Goal: Task Accomplishment & Management: Complete application form

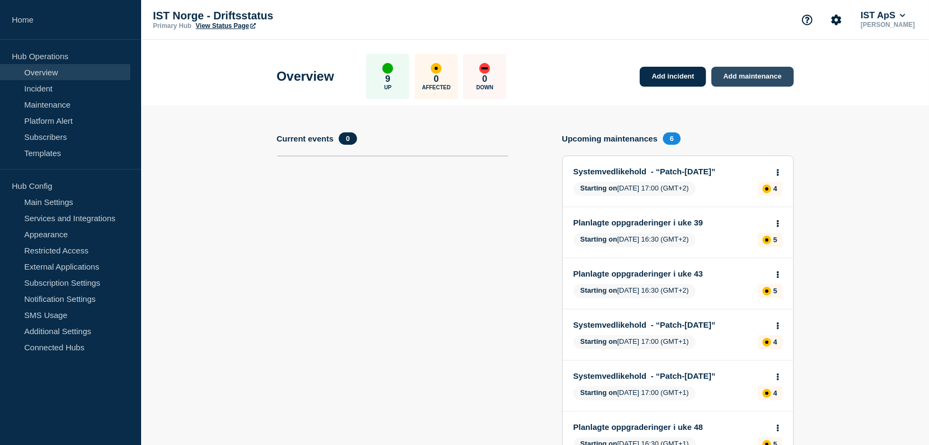
click at [755, 81] on link "Add maintenance" at bounding box center [753, 77] width 82 height 20
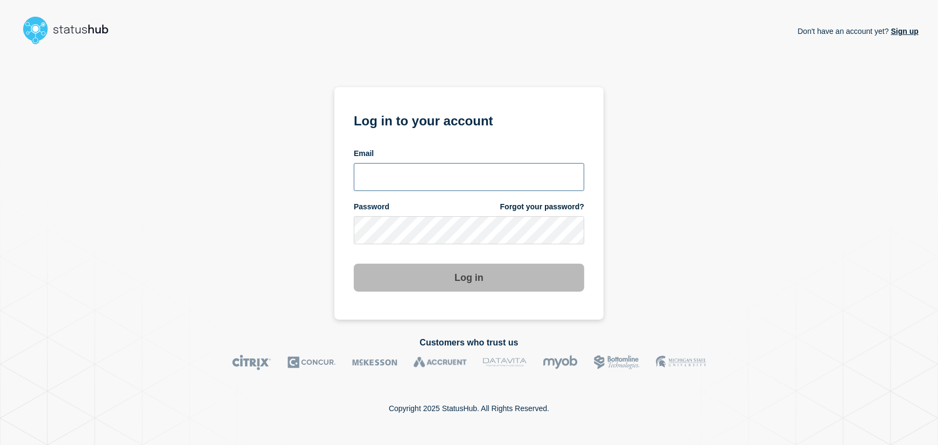
type input "lars.kjellberg@ist.com"
click at [474, 268] on button "Log in" at bounding box center [469, 278] width 231 height 28
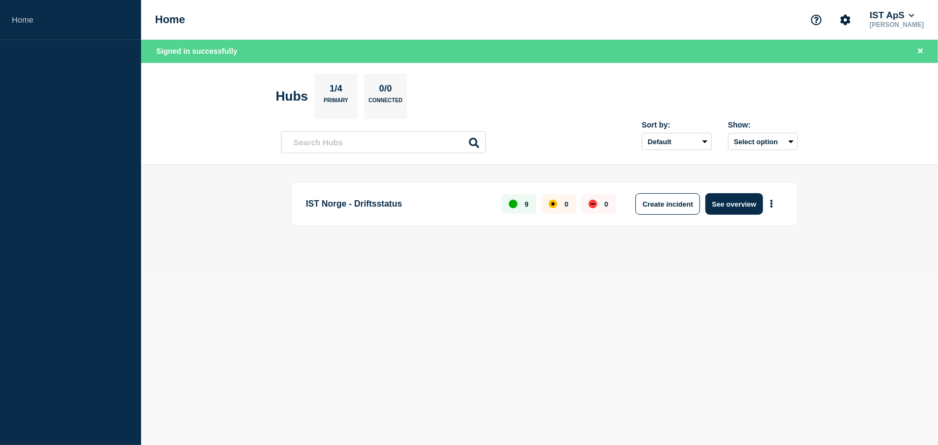
click at [729, 208] on button "See overview" at bounding box center [734, 204] width 57 height 22
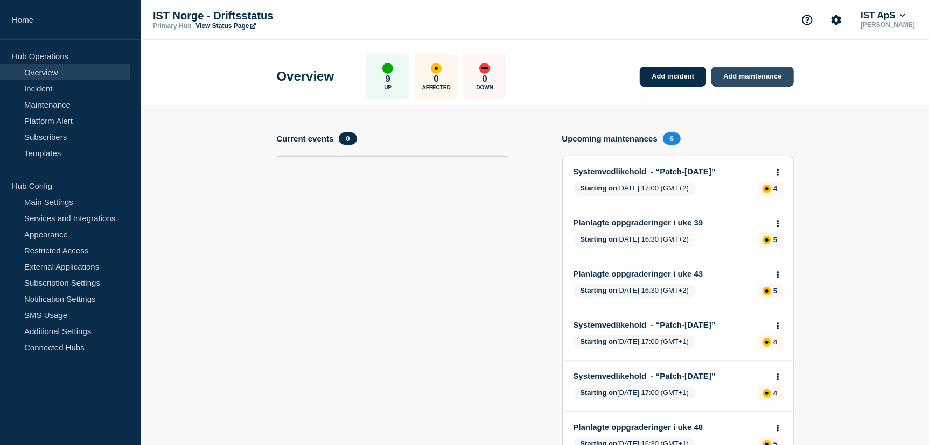
click at [758, 71] on link "Add maintenance" at bounding box center [753, 77] width 82 height 20
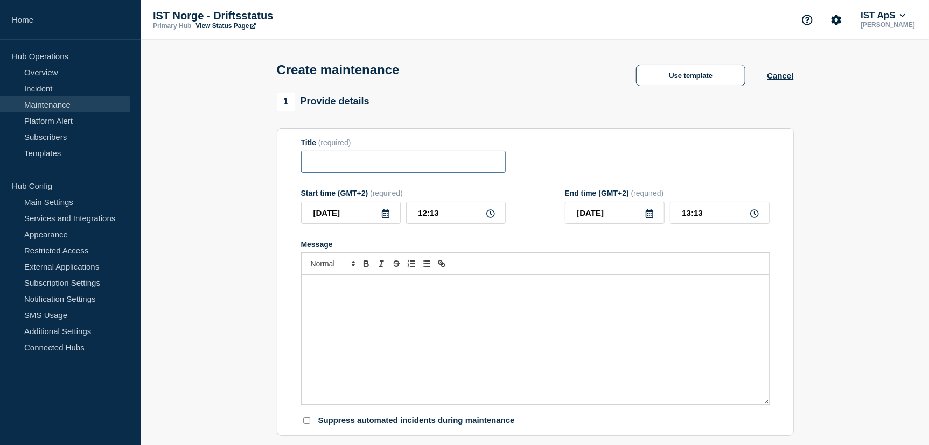
click at [333, 157] on input "Title" at bounding box center [403, 162] width 205 height 22
type input "Oppdatering infrastruktur - [DATE]"
click at [387, 218] on icon at bounding box center [386, 214] width 8 height 9
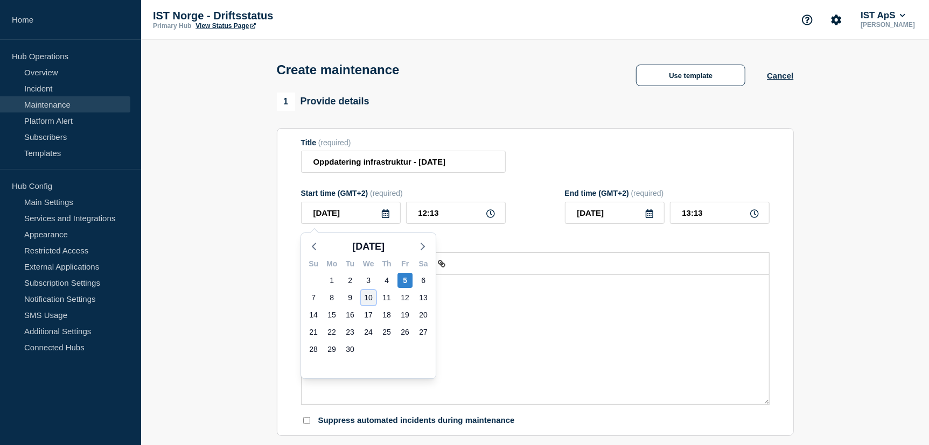
click at [366, 299] on div "10" at bounding box center [368, 297] width 15 height 15
type input "[DATE]"
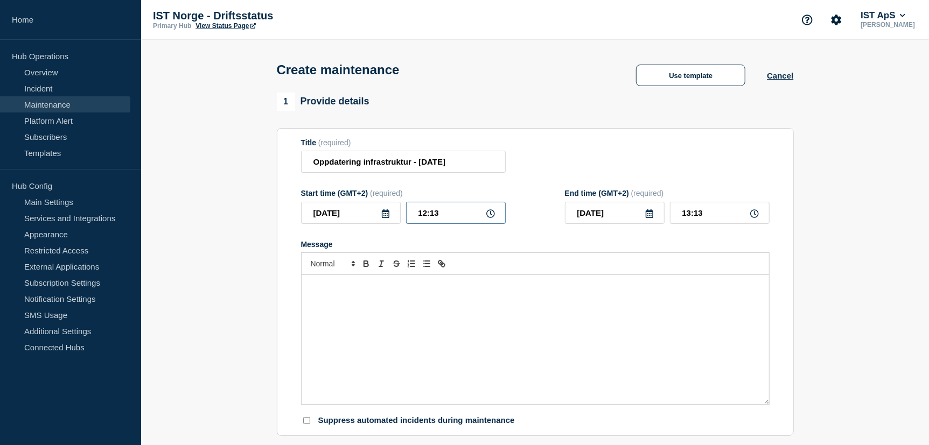
drag, startPoint x: 467, startPoint y: 215, endPoint x: 411, endPoint y: 218, distance: 56.1
click at [411, 218] on input "12:13" at bounding box center [456, 213] width 100 height 22
type input "16:00"
click at [686, 214] on input "17:00" at bounding box center [720, 213] width 100 height 22
click at [682, 215] on input "20:0_" at bounding box center [720, 213] width 100 height 22
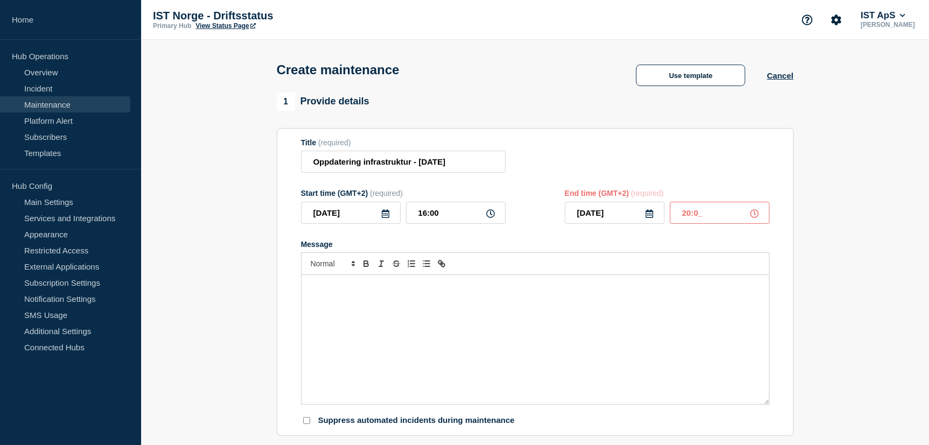
click at [701, 213] on input "20:0_" at bounding box center [720, 213] width 100 height 22
type input "20:00"
click at [442, 295] on div "Message" at bounding box center [536, 339] width 468 height 129
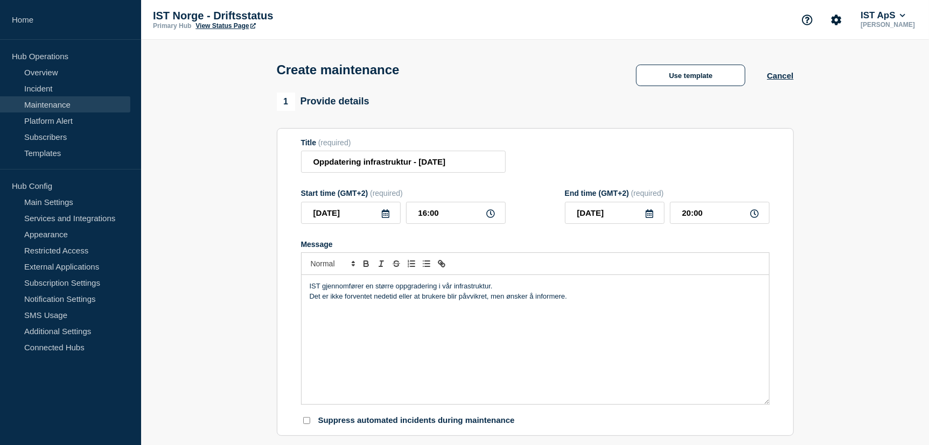
click at [466, 302] on p "Det er ikke forventet nedetid eller at brukere blir påvvikret, men ønsker å inf…" at bounding box center [535, 297] width 451 height 10
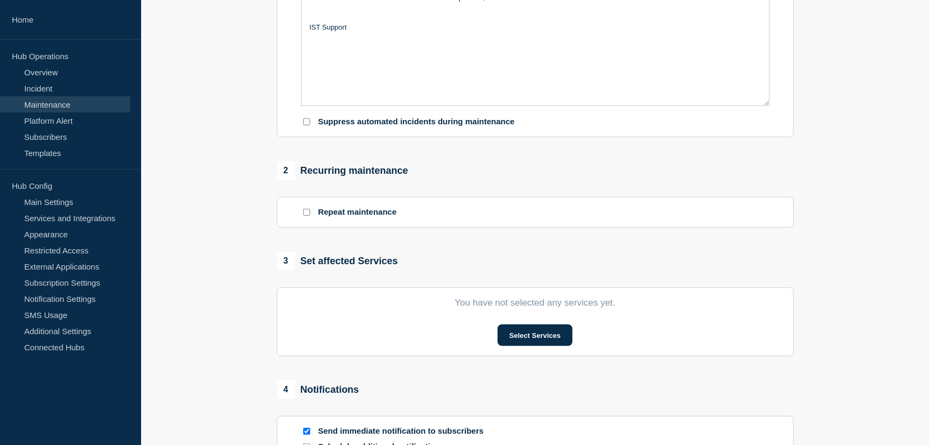
scroll to position [359, 0]
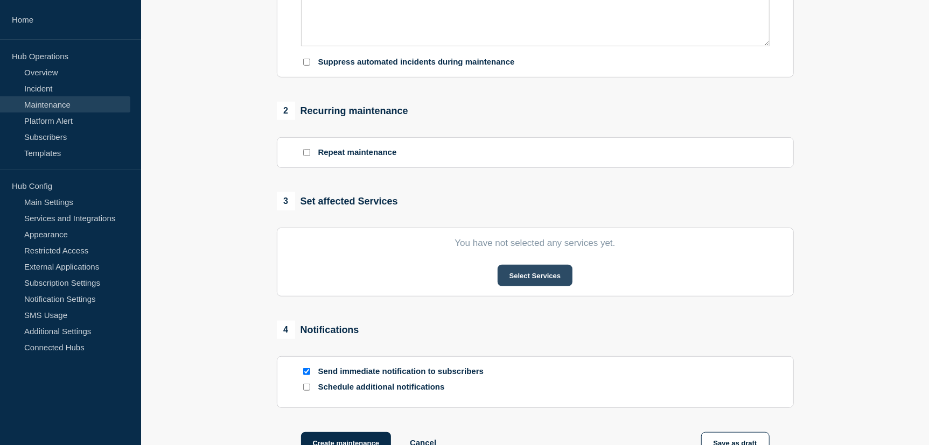
click at [544, 277] on button "Select Services" at bounding box center [535, 276] width 75 height 22
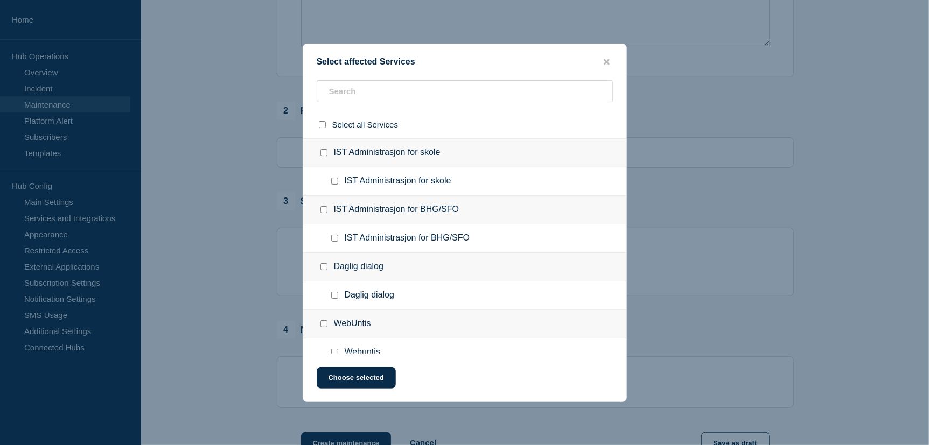
click at [325, 154] on input "IST Administrasjon for skole checkbox" at bounding box center [323, 152] width 7 height 7
checkbox input "true"
click at [323, 208] on input "IST Administrasjon for BHG/SFO checkbox" at bounding box center [323, 209] width 7 height 7
checkbox input "true"
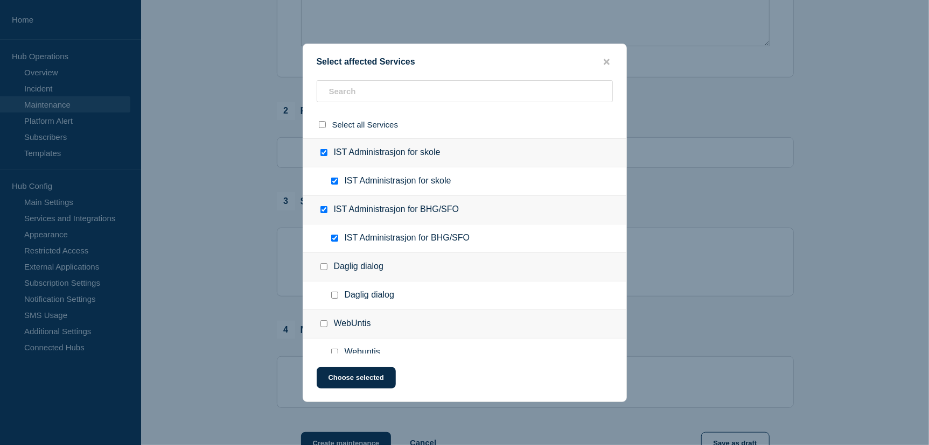
checkbox input "true"
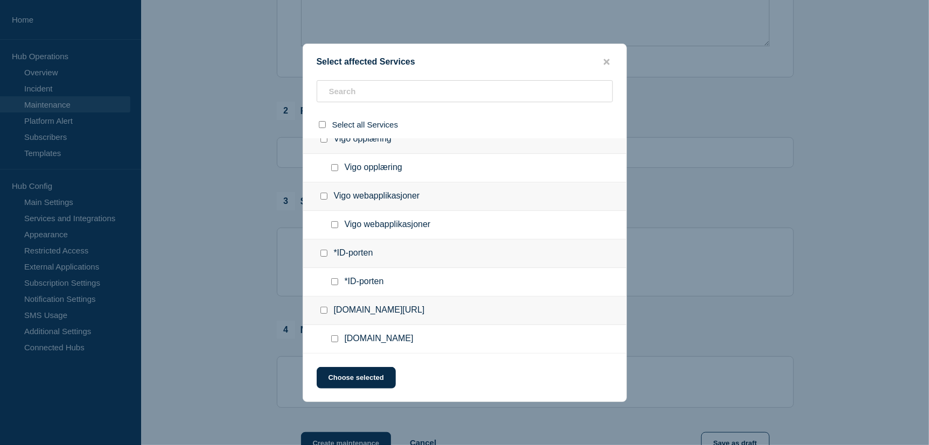
scroll to position [302, 0]
click at [358, 384] on button "Choose selected" at bounding box center [356, 378] width 79 height 22
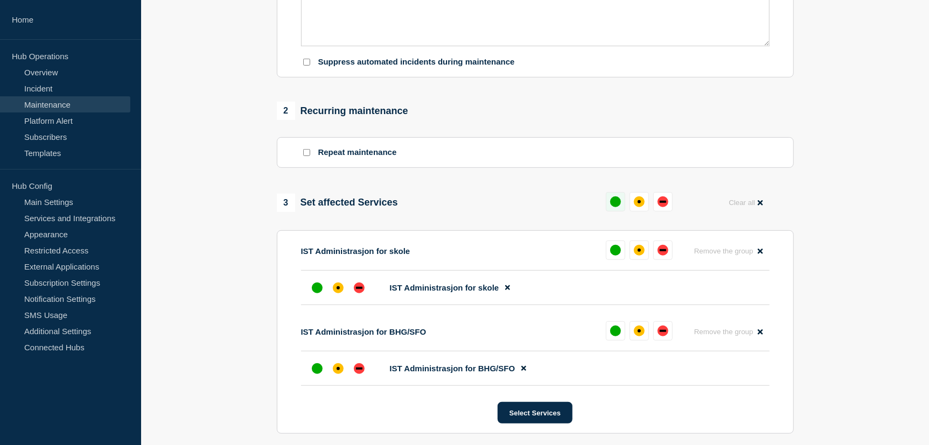
click at [616, 206] on div "up" at bounding box center [615, 202] width 11 height 11
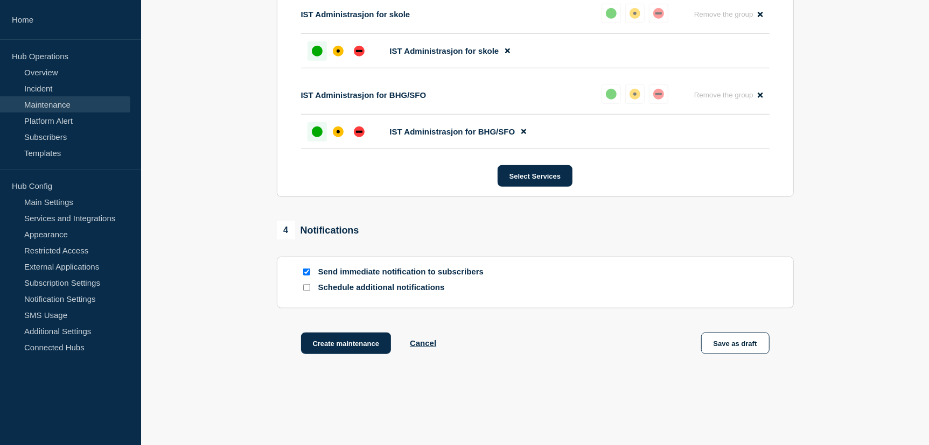
scroll to position [598, 0]
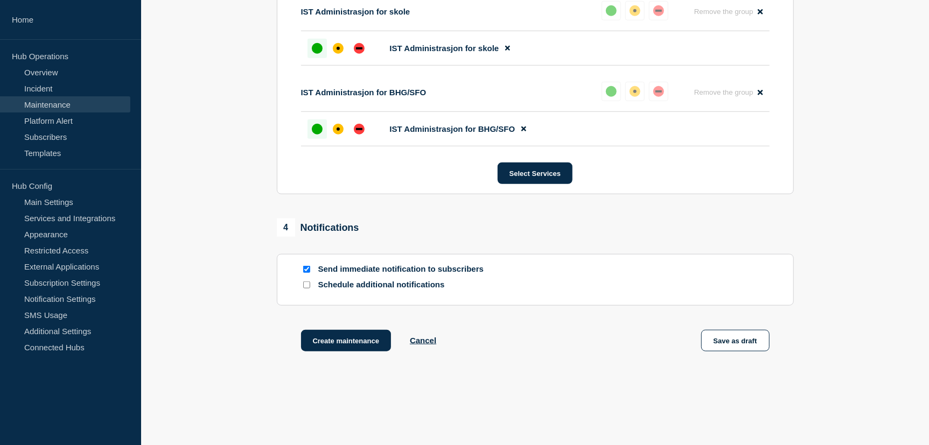
click at [308, 273] on input "Send immediate notification to subscribers" at bounding box center [306, 269] width 7 height 7
checkbox input "false"
click at [346, 348] on button "Create maintenance" at bounding box center [346, 341] width 90 height 22
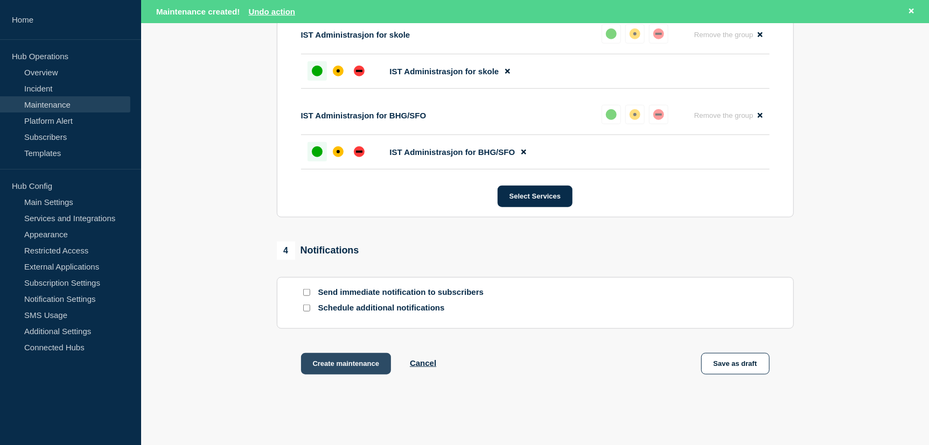
scroll to position [621, 0]
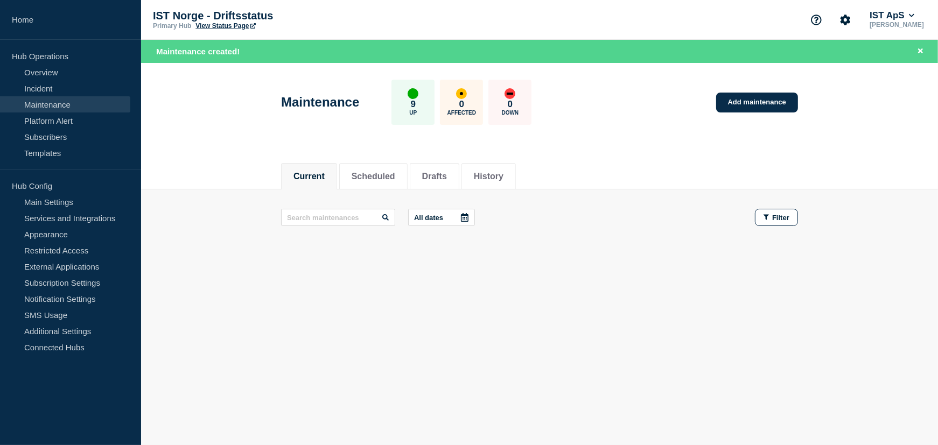
click at [232, 26] on link "View Status Page" at bounding box center [226, 26] width 60 height 8
